Goal: Find specific page/section: Find specific page/section

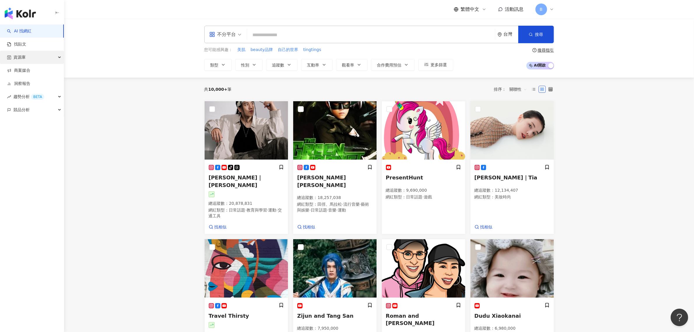
click at [46, 57] on div "資源庫" at bounding box center [32, 57] width 64 height 13
click at [30, 86] on link "網紅收藏" at bounding box center [22, 84] width 16 height 6
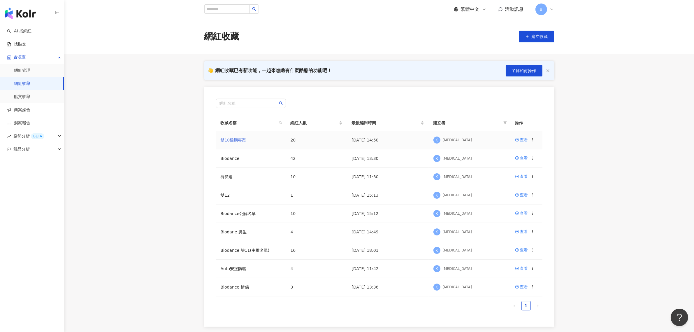
click at [237, 139] on link "雙10檔期專案" at bounding box center [234, 140] width 26 height 5
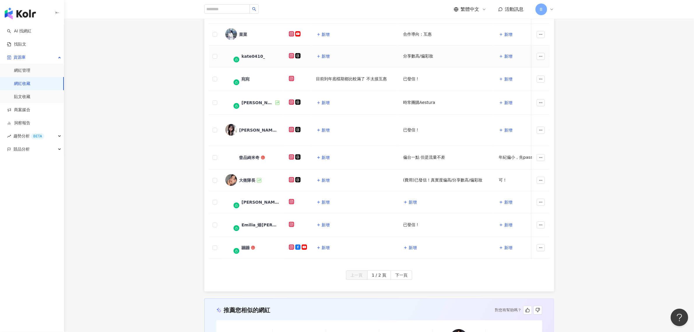
scroll to position [146, 0]
click at [405, 279] on span "下一頁" at bounding box center [401, 274] width 12 height 9
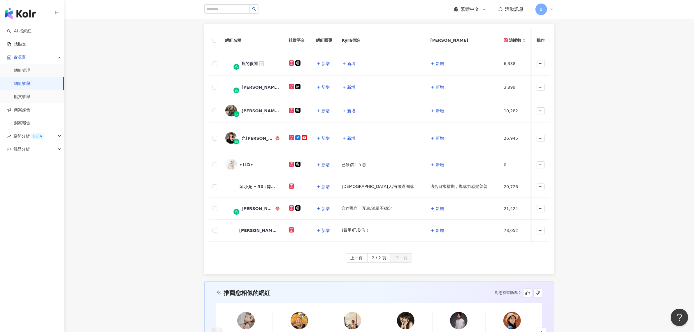
scroll to position [73, 0]
drag, startPoint x: 374, startPoint y: 235, endPoint x: 342, endPoint y: 234, distance: 32.4
click at [342, 234] on div "(費用)已發信！" at bounding box center [381, 231] width 79 height 6
click at [342, 234] on div "(費用)已發信！" at bounding box center [356, 231] width 28 height 6
drag, startPoint x: 372, startPoint y: 233, endPoint x: 342, endPoint y: 233, distance: 30.3
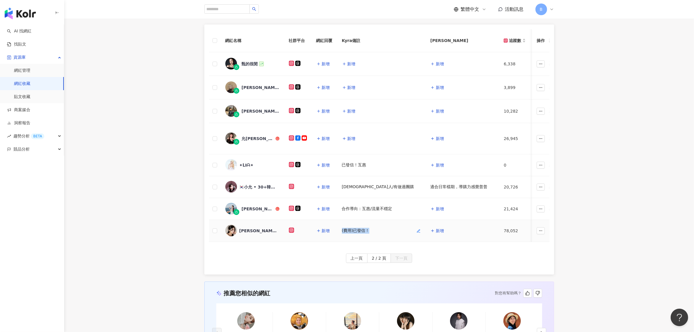
click at [342, 233] on div "(費用)已發信！" at bounding box center [381, 231] width 79 height 6
click at [342, 233] on div "(費用)已發信！" at bounding box center [356, 231] width 28 height 6
